Goal: Task Accomplishment & Management: Complete application form

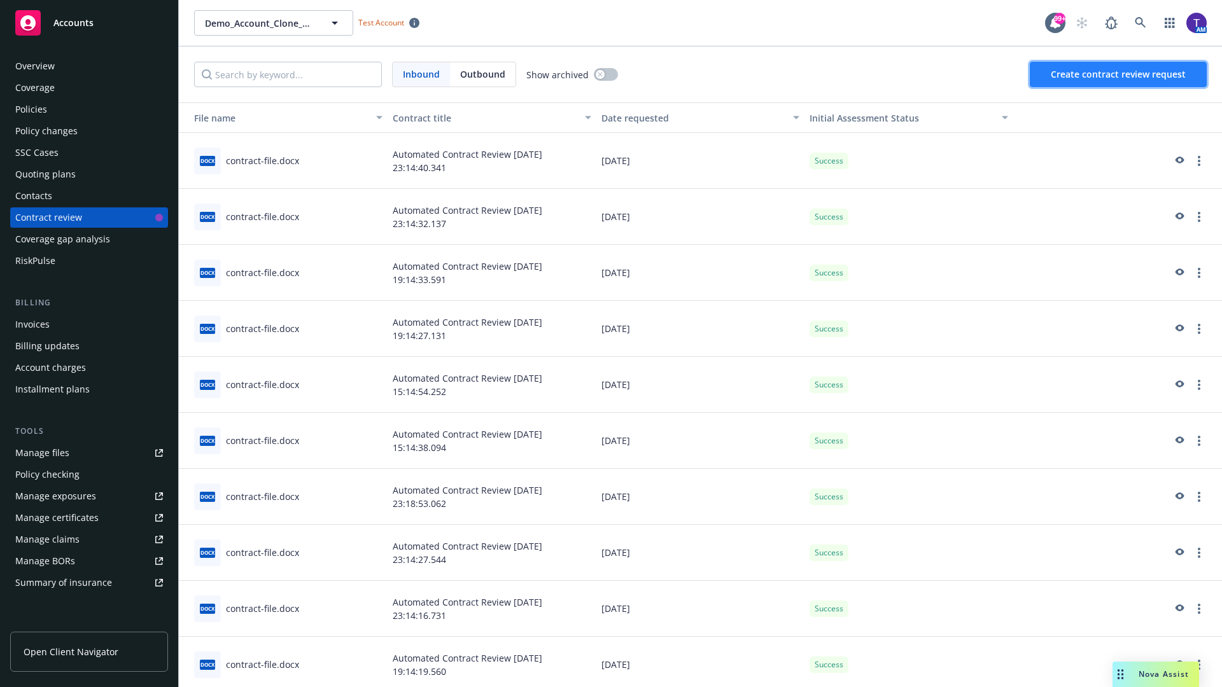
click at [1119, 74] on span "Create contract review request" at bounding box center [1118, 74] width 135 height 12
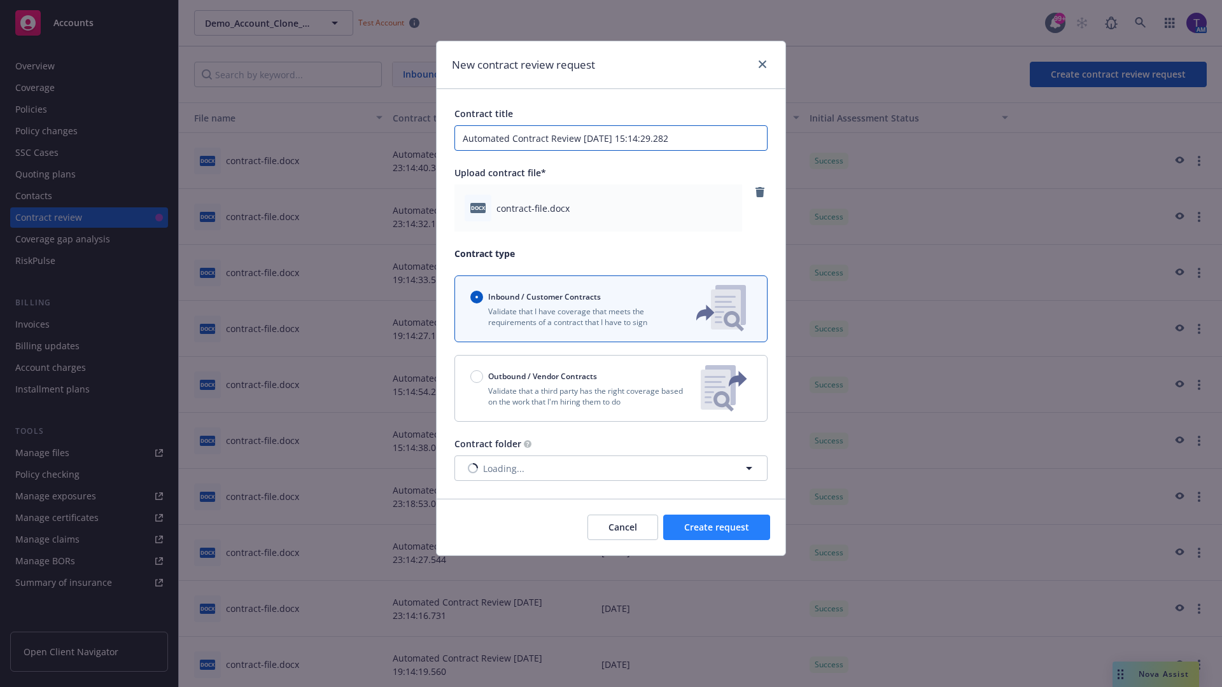
type input "Automated Contract Review [DATE] 15:14:29.282"
click at [717, 528] on span "Create request" at bounding box center [716, 527] width 65 height 12
